Goal: Task Accomplishment & Management: Use online tool/utility

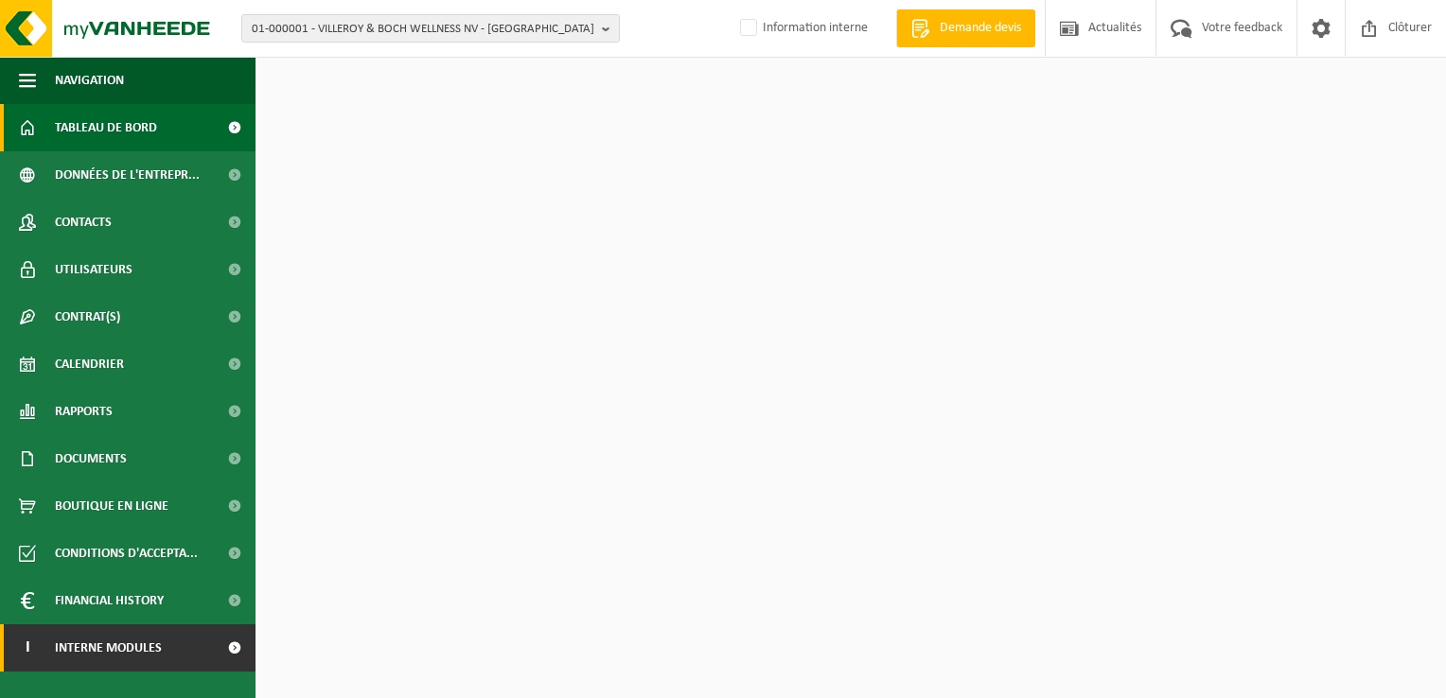
click at [90, 645] on span "Interne modules" at bounding box center [108, 648] width 107 height 47
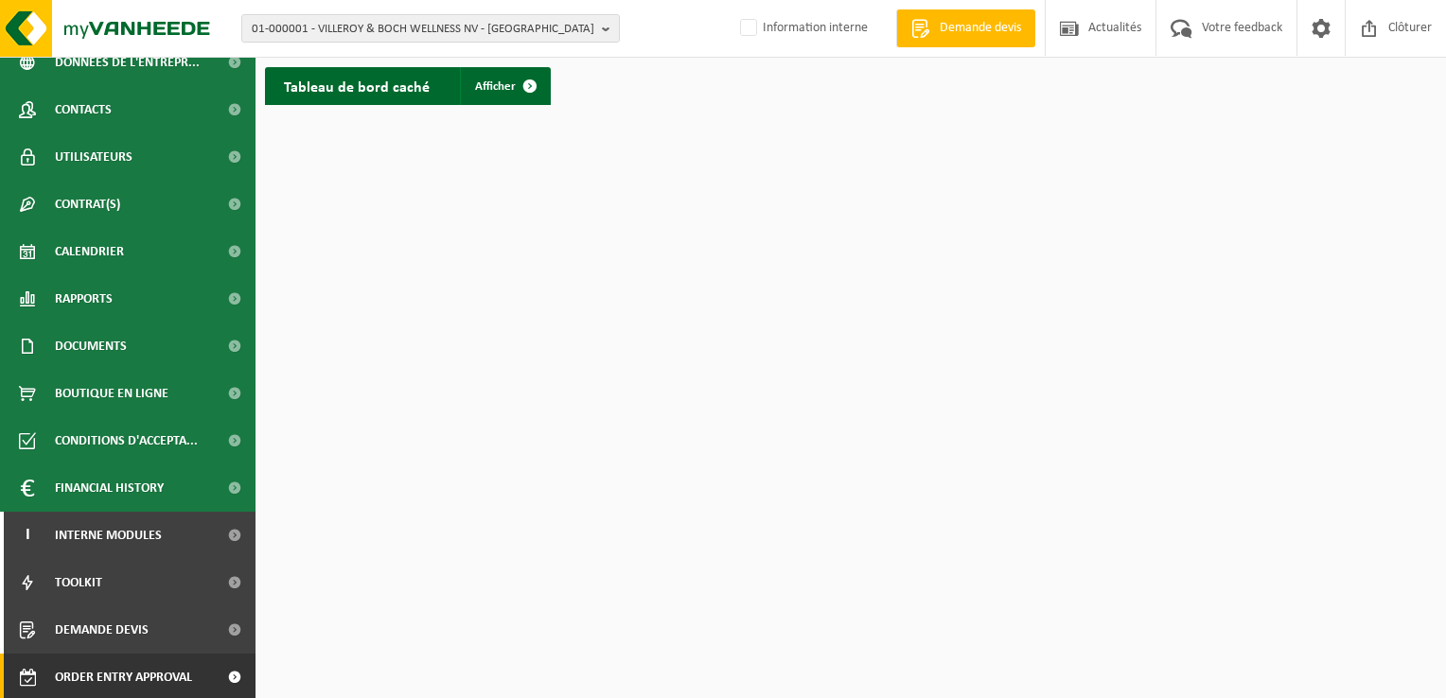
scroll to position [115, 0]
click at [99, 680] on span "Order entry approval" at bounding box center [123, 675] width 137 height 47
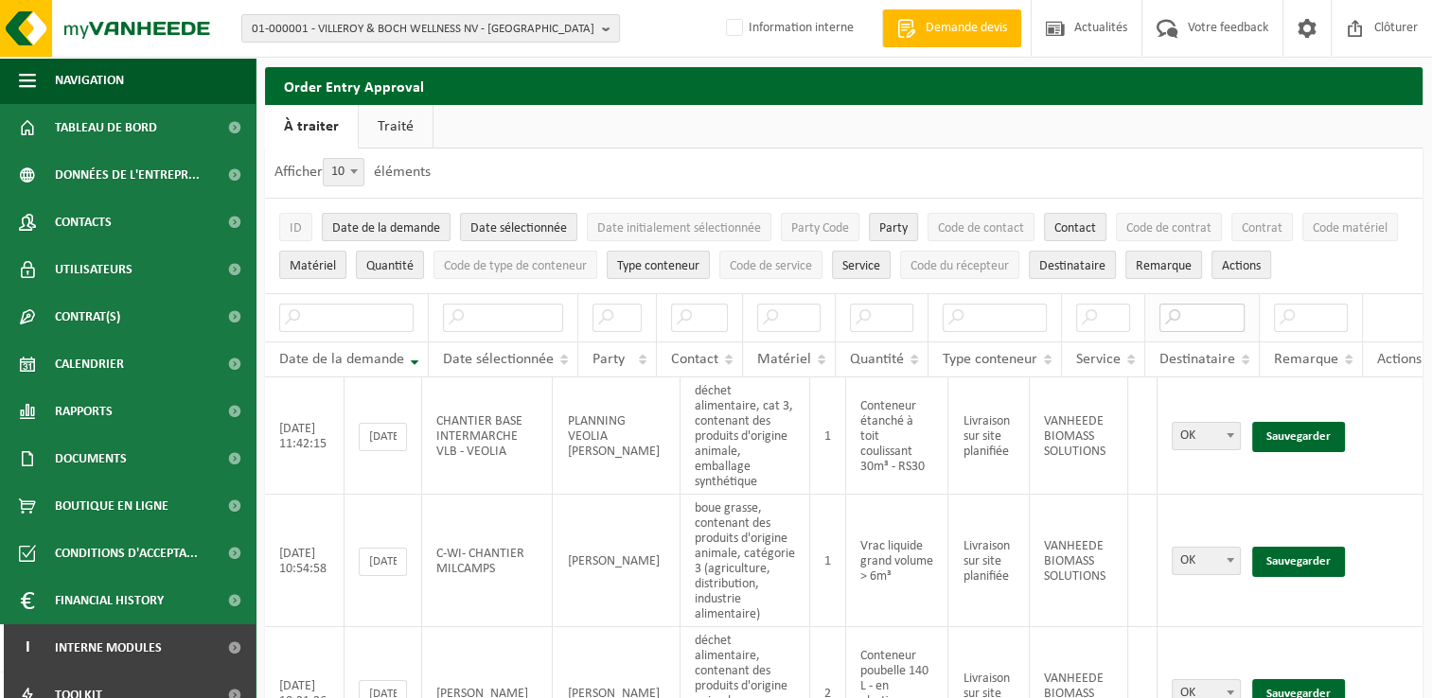
click at [1187, 315] on input "text" at bounding box center [1201, 318] width 85 height 28
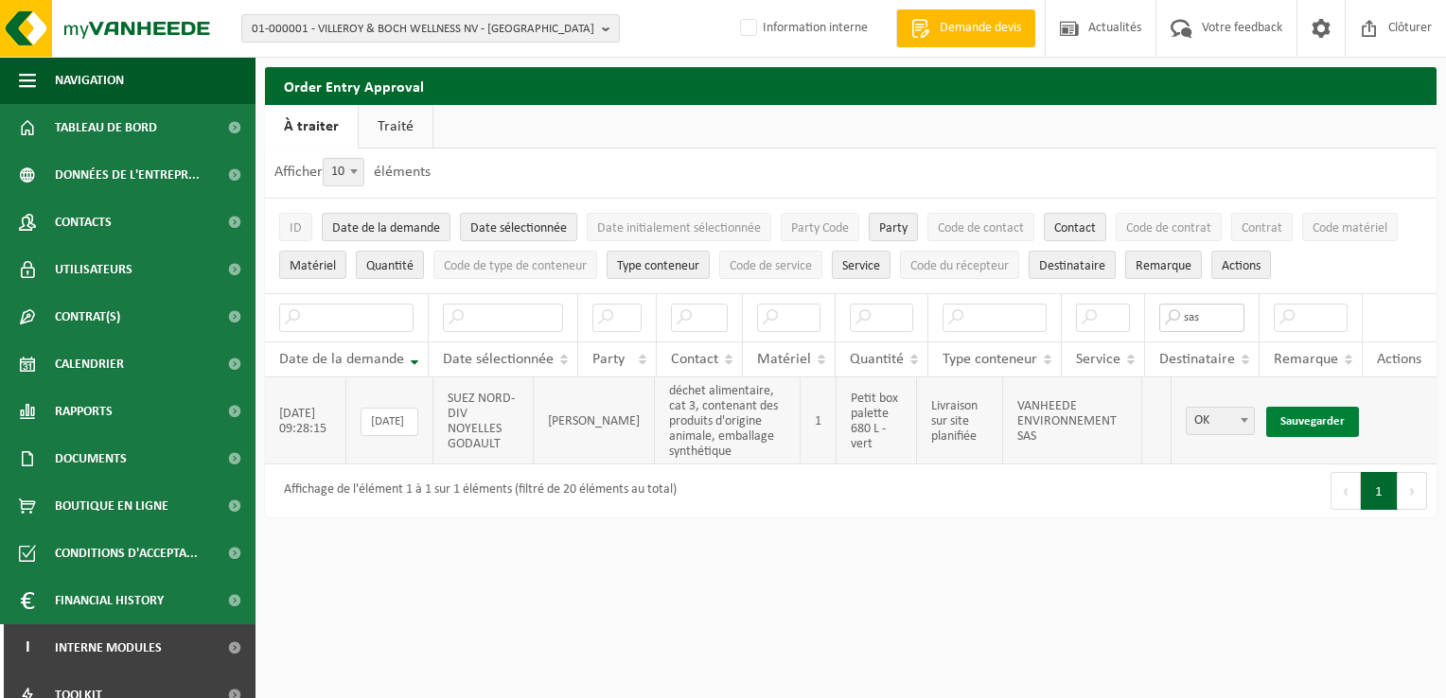
type input "sas"
click at [1276, 420] on link "Sauvegarder" at bounding box center [1312, 422] width 93 height 30
